Goal: Answer question/provide support

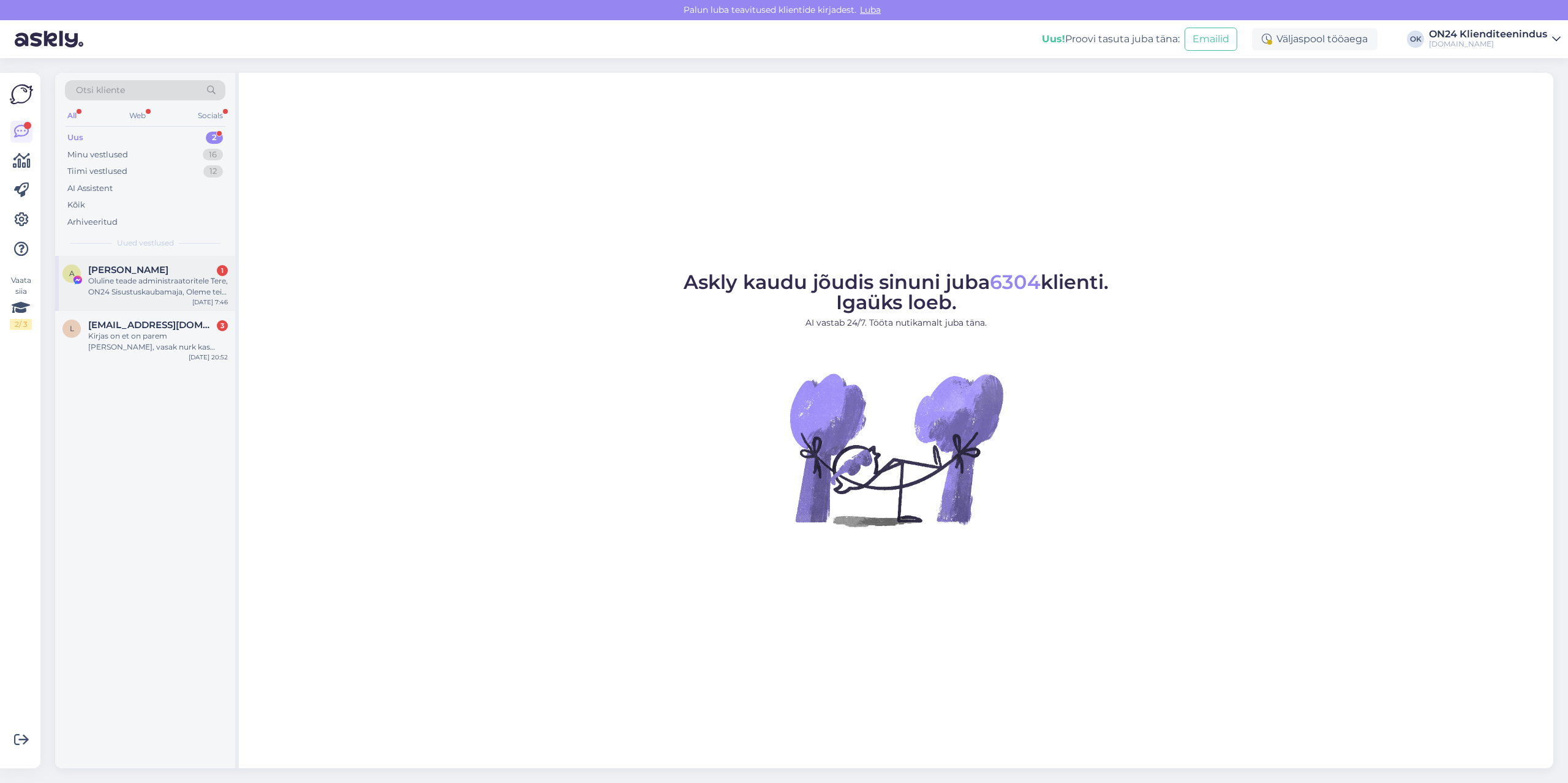
click at [152, 283] on div "Oluline teade administraatoritele Tere, ON24 Sisustuskaubamaja, Oleme teie lehe…" at bounding box center [158, 286] width 140 height 22
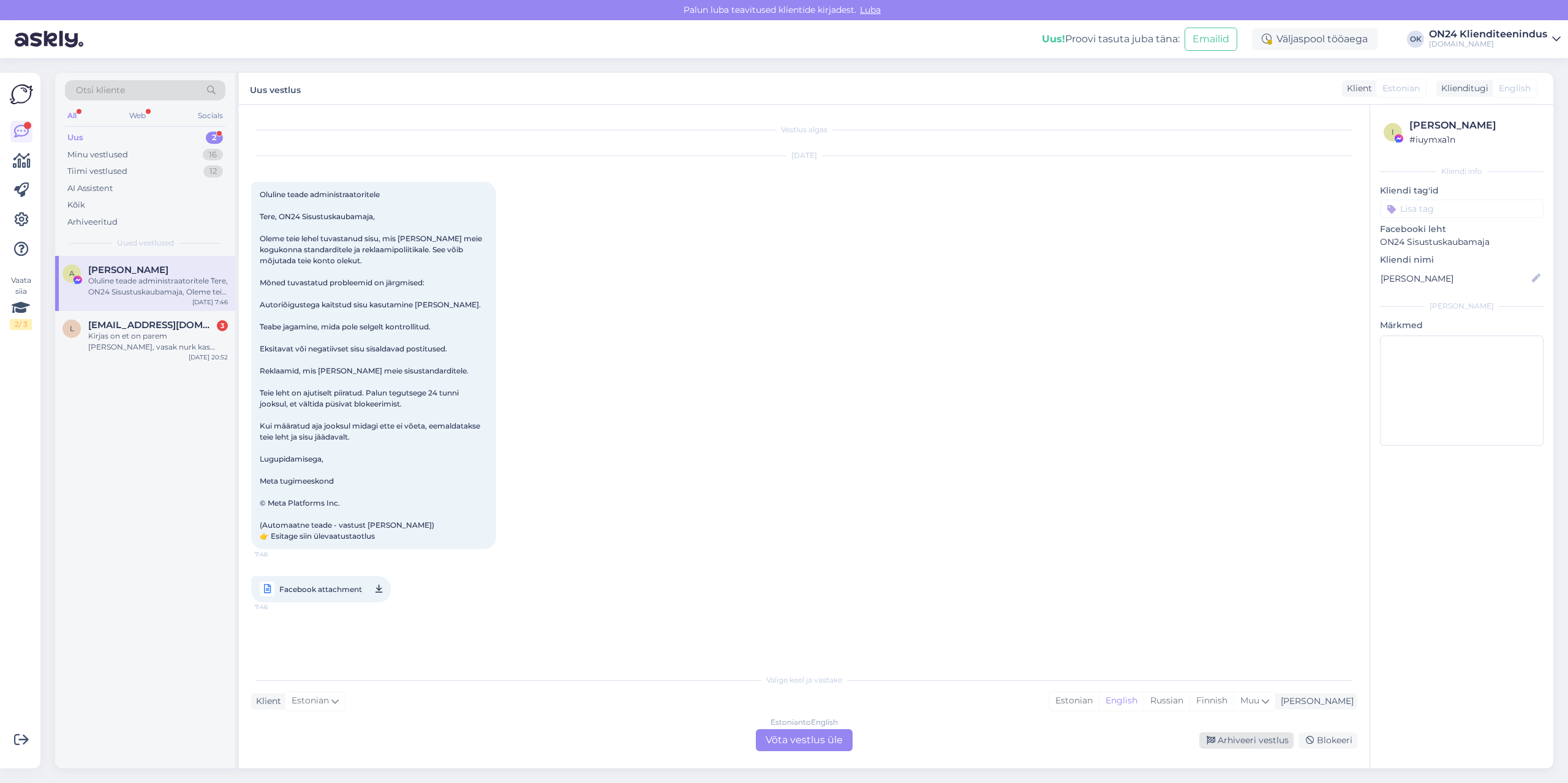
click at [1229, 747] on div "Arhiveeri vestlus" at bounding box center [1246, 741] width 94 height 17
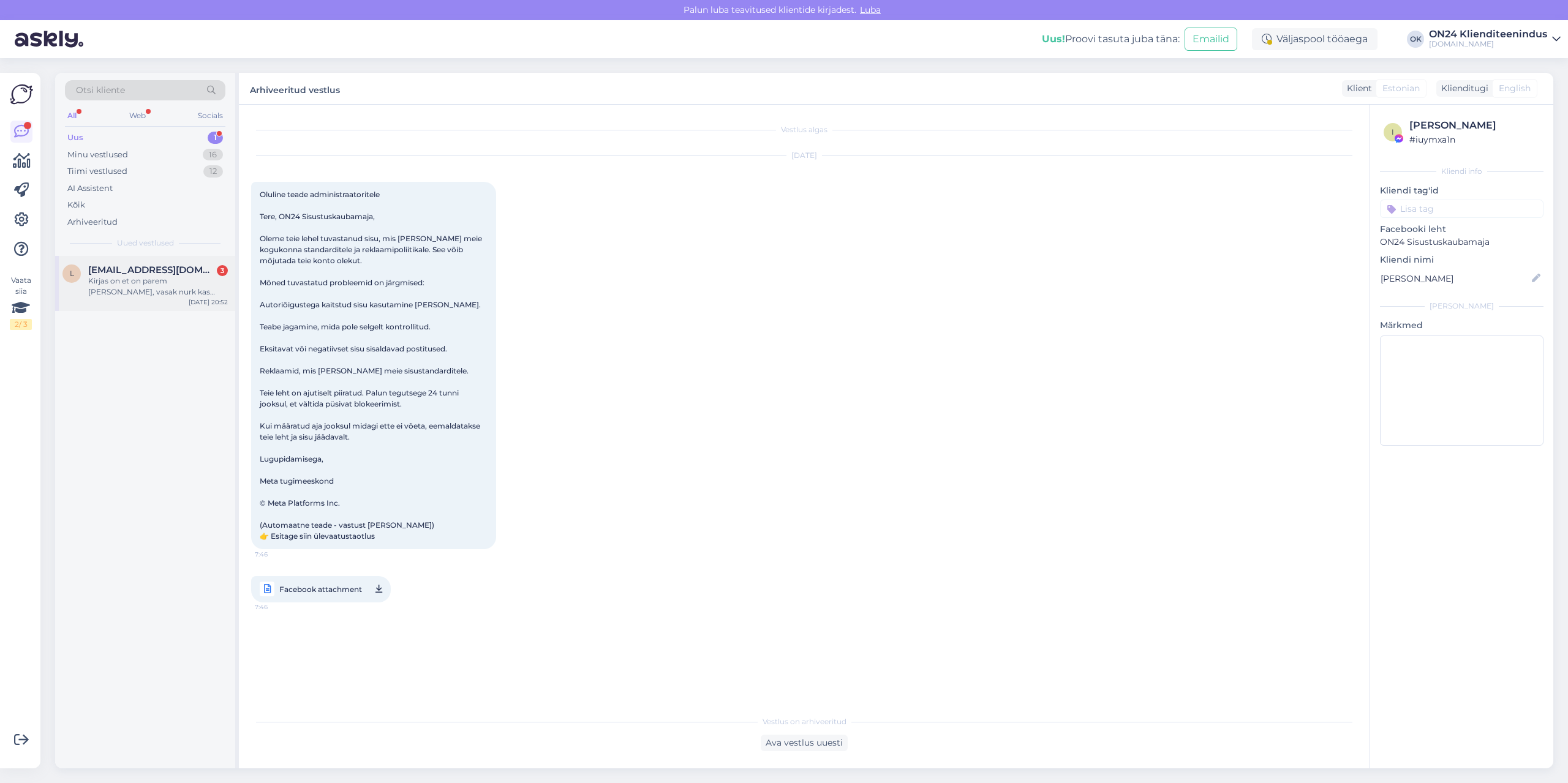
click at [95, 273] on span "loorist.anette81@gmail.com" at bounding box center [152, 270] width 127 height 11
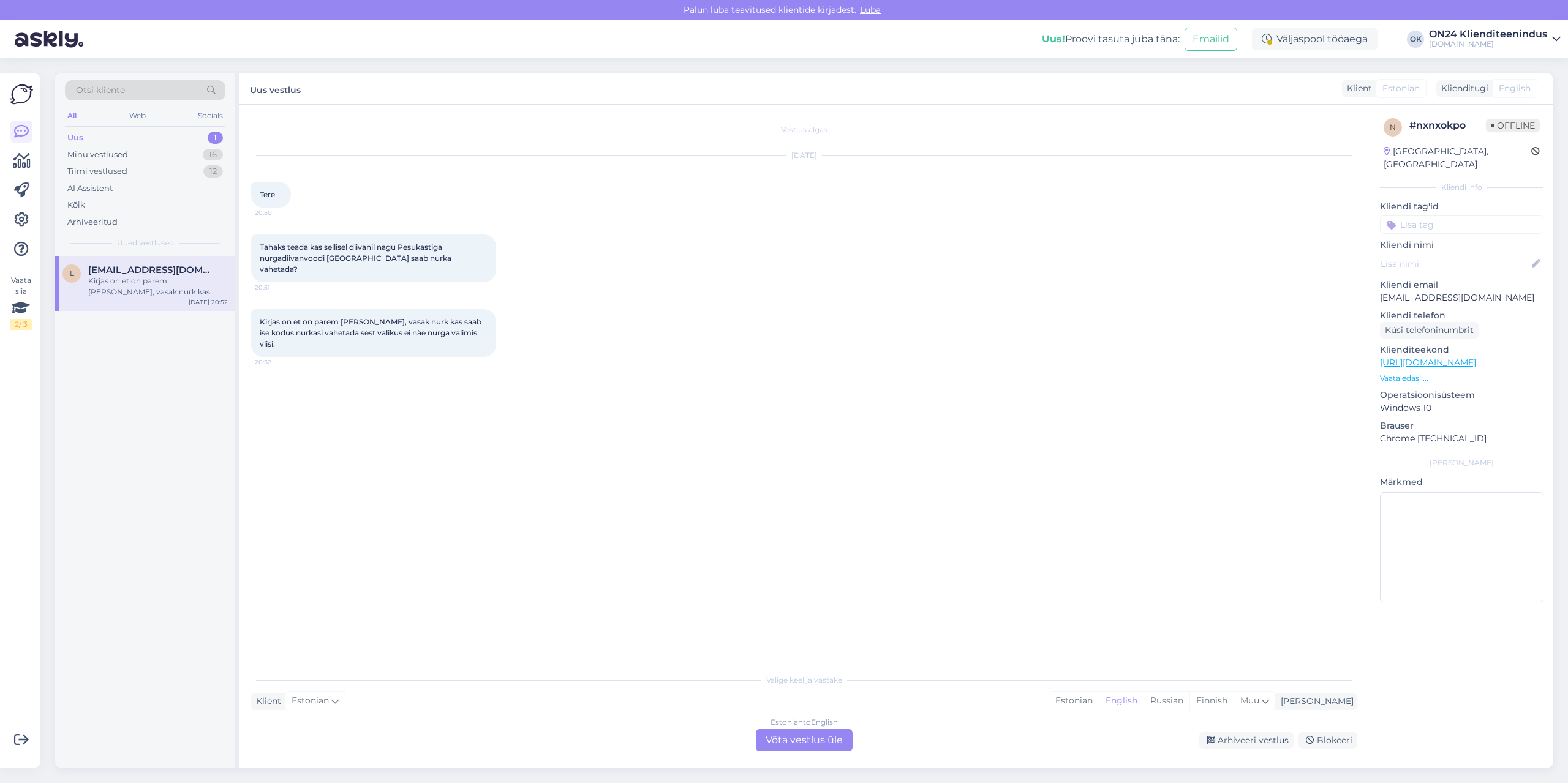
click at [1413, 372] on p "Vaata edasi ..." at bounding box center [1461, 377] width 163 height 11
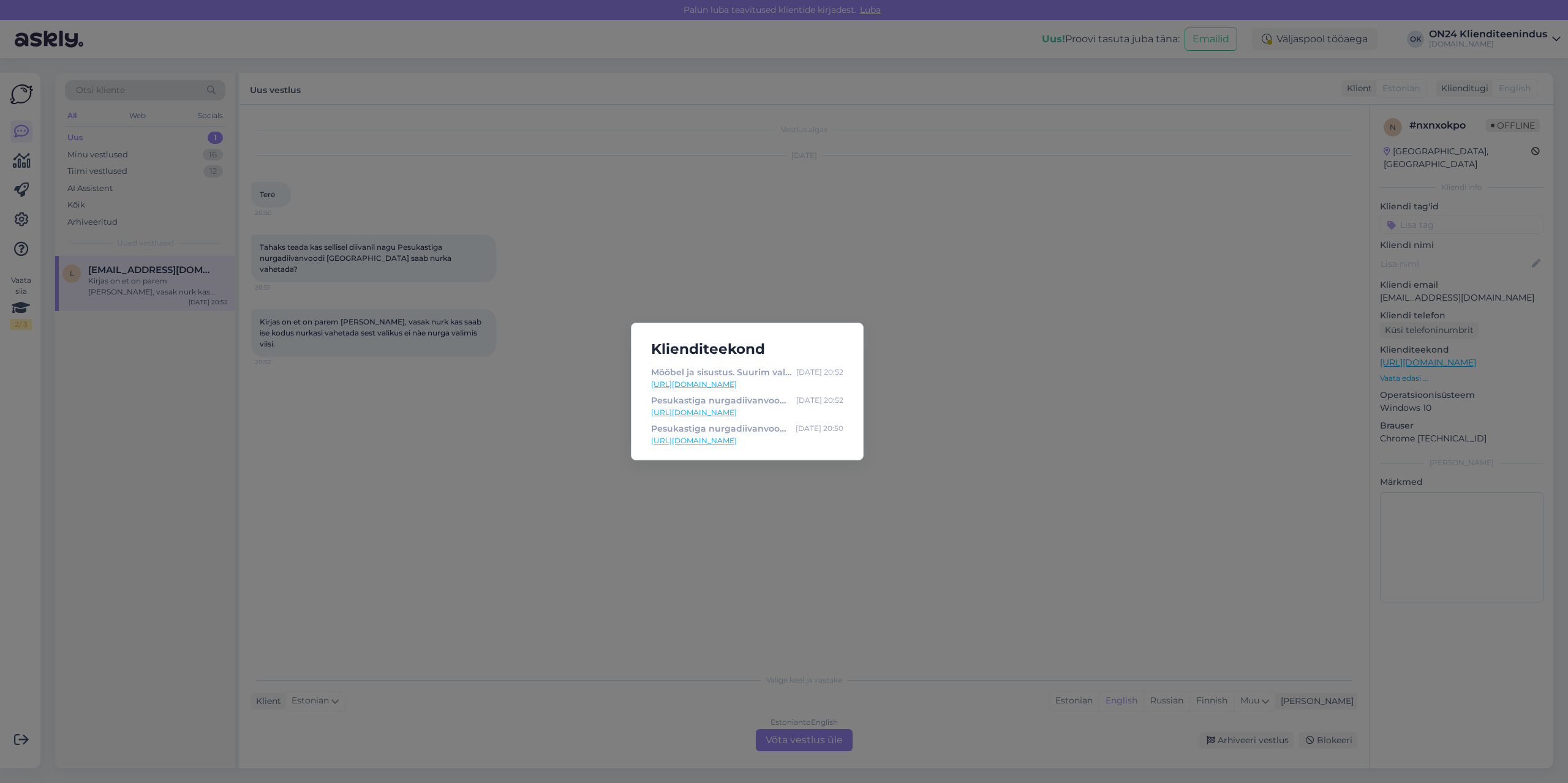
click at [742, 439] on link "https://www.on24.ee/p/434872/pesukastiga-nurgadiivanvoodi-firenze" at bounding box center [747, 440] width 192 height 11
click at [879, 631] on div "Klienditeekond Mööbel ja sisustus. Suurim valik soodsate hindadega - ON24.ee Si…" at bounding box center [784, 392] width 1568 height 783
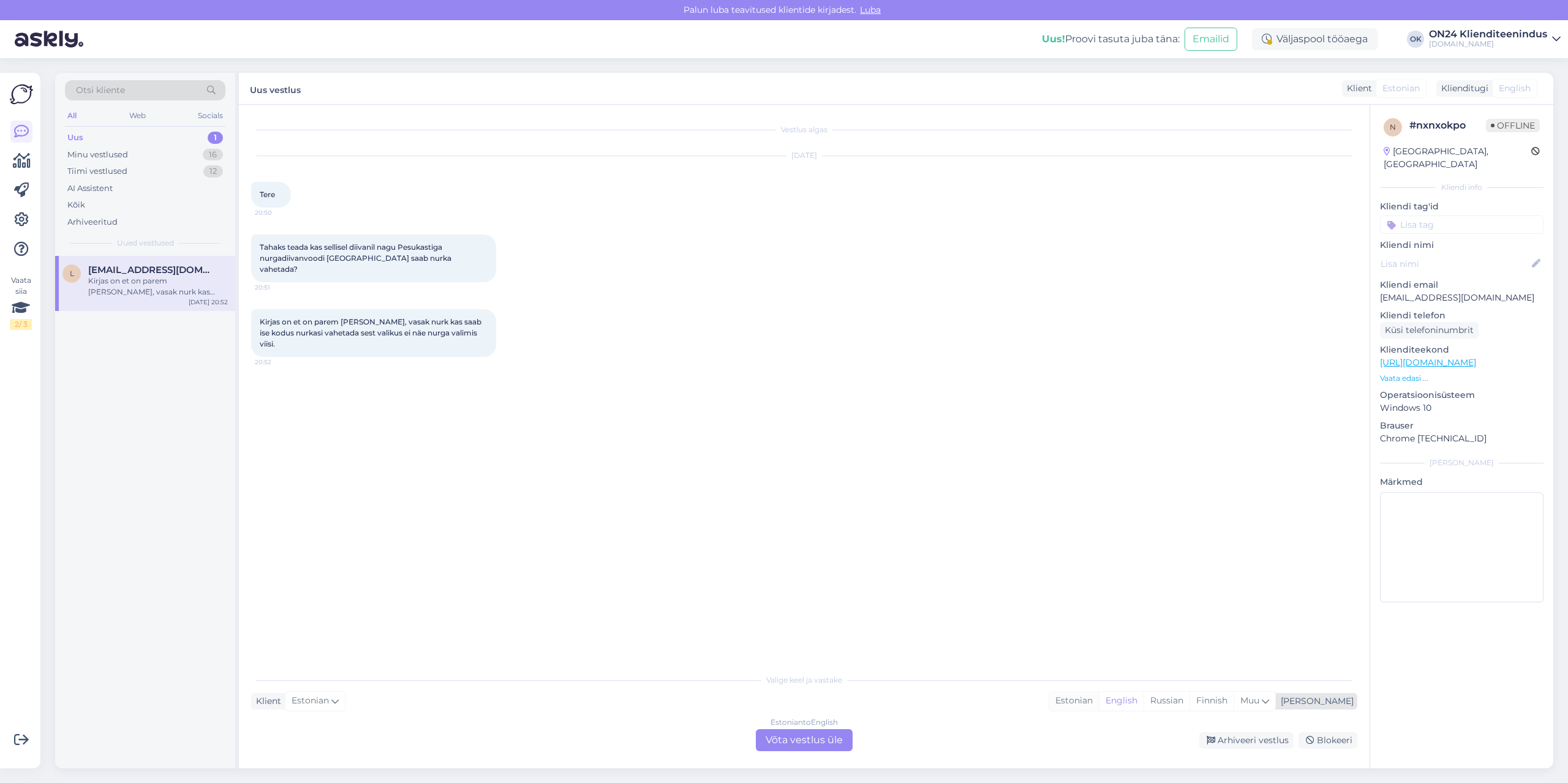
click at [1099, 702] on div "Estonian" at bounding box center [1074, 701] width 50 height 18
click at [831, 737] on div "Estonian to Estonian Võta vestlus üle" at bounding box center [804, 740] width 97 height 22
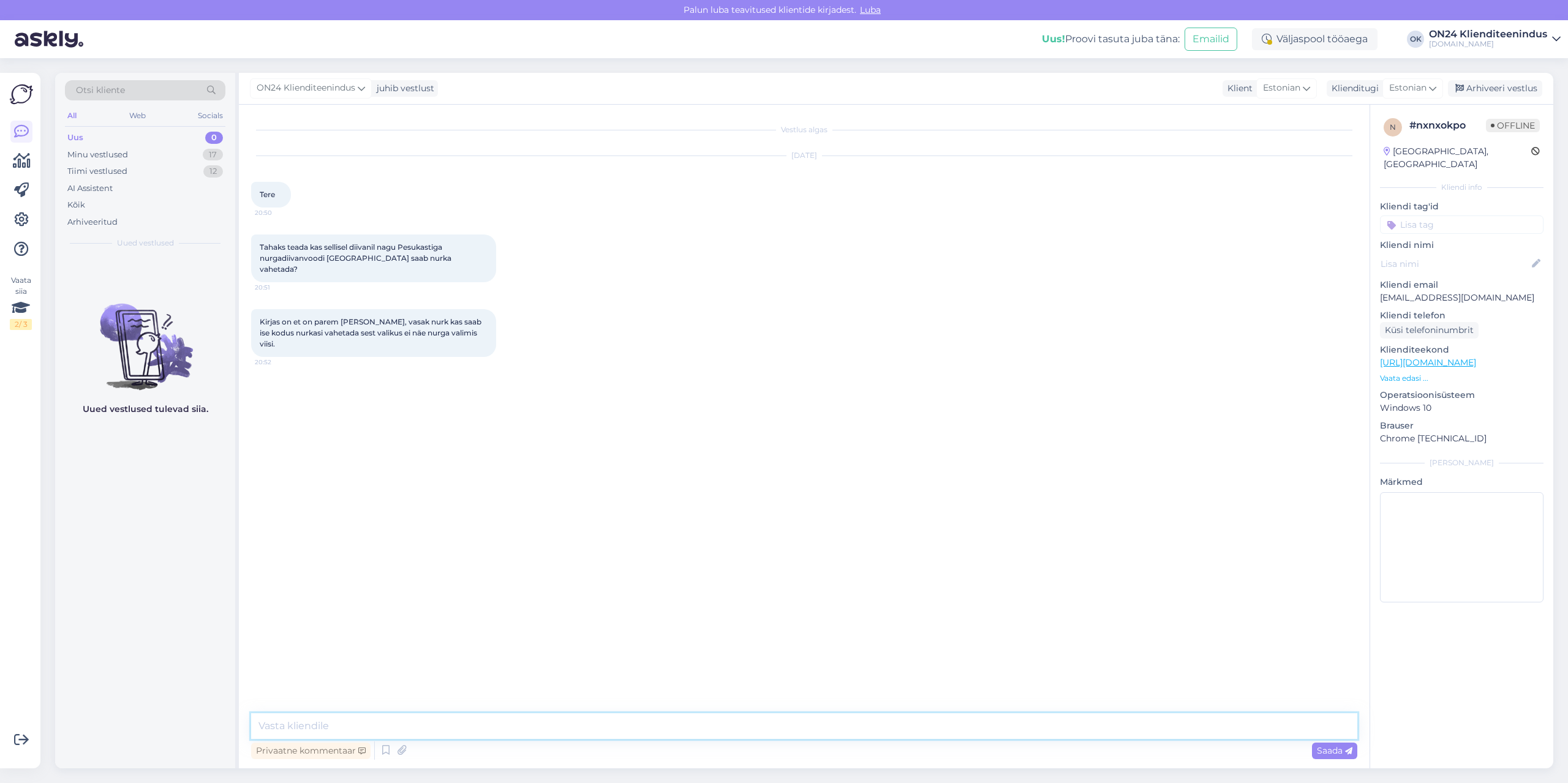
click at [772, 728] on textarea at bounding box center [804, 726] width 1106 height 26
paste textarea "Nurgapoolt saab valida kokkupannes"
type textarea "Tere! Nurgapoolt saab valida kokkupannes"
click at [123, 155] on div "Minu vestlused" at bounding box center [97, 155] width 60 height 12
